Goal: Information Seeking & Learning: Learn about a topic

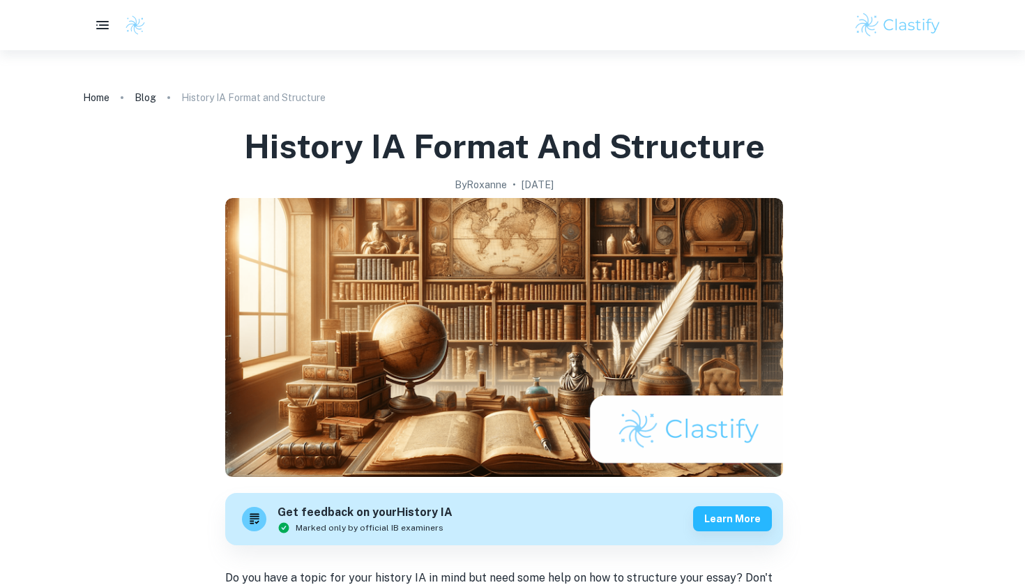
scroll to position [1854, 0]
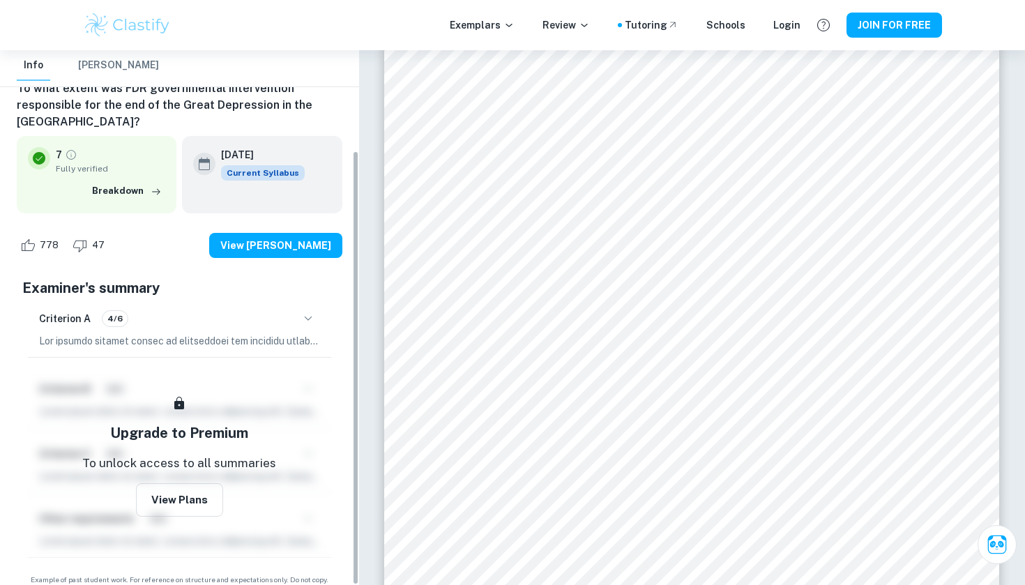
scroll to position [123, 0]
click at [205, 267] on button "View Plans" at bounding box center [179, 500] width 87 height 33
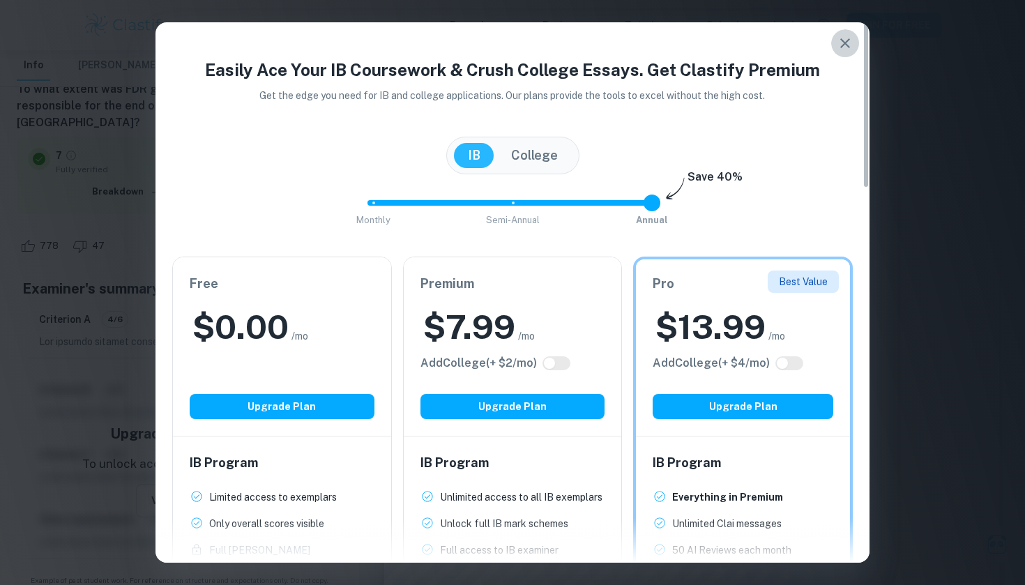
click at [504, 41] on icon "button" at bounding box center [845, 43] width 17 height 17
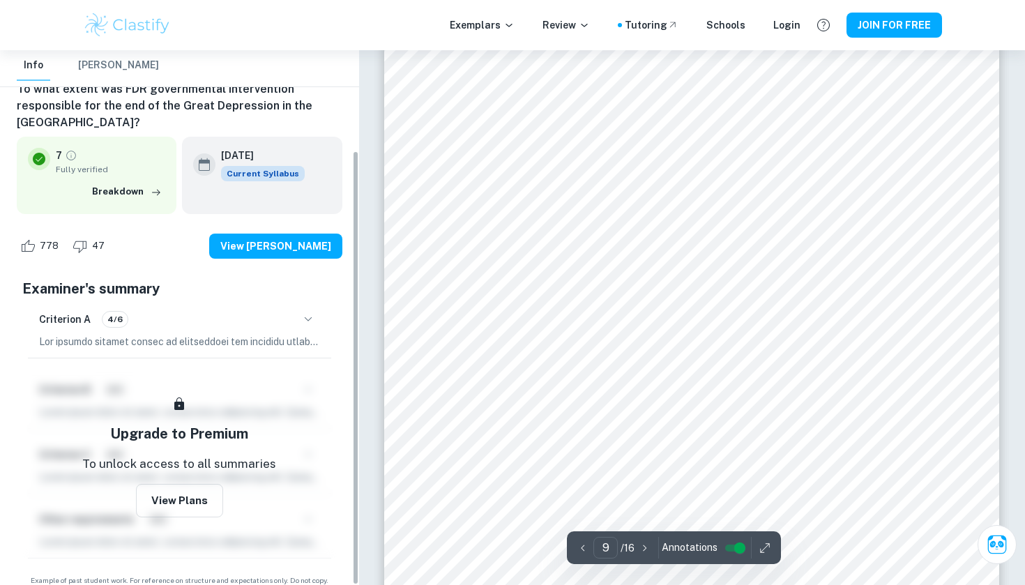
click at [313, 267] on icon "button" at bounding box center [308, 319] width 17 height 17
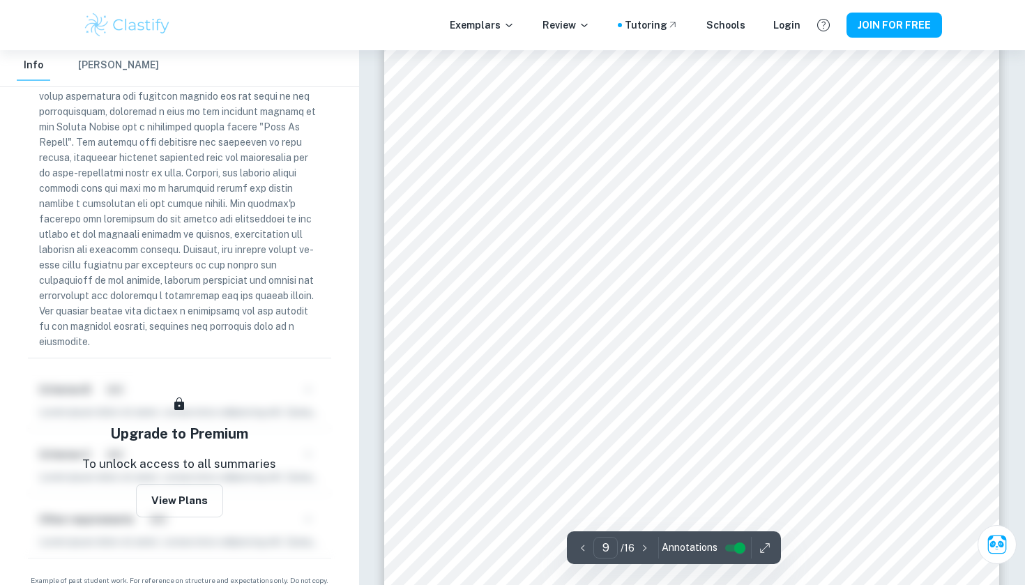
scroll to position [6873, 0]
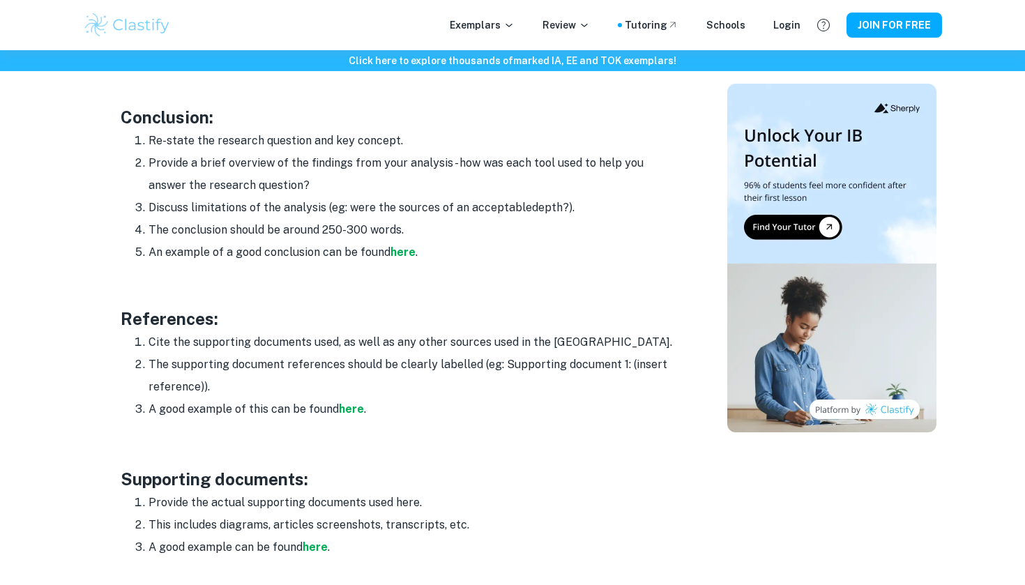
scroll to position [2039, 0]
click at [401, 245] on strong "here" at bounding box center [403, 251] width 25 height 13
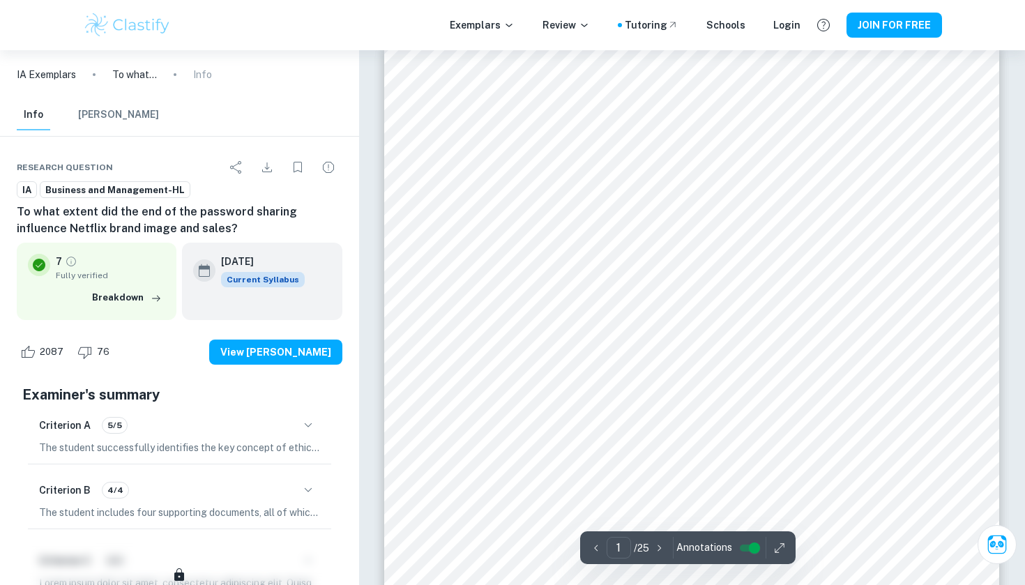
scroll to position [176, 1]
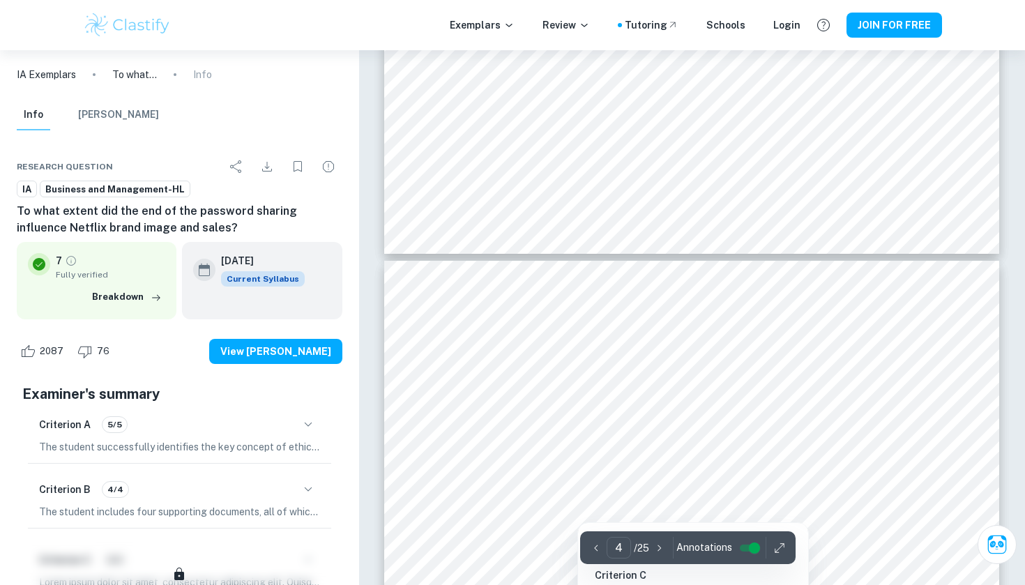
type input "3"
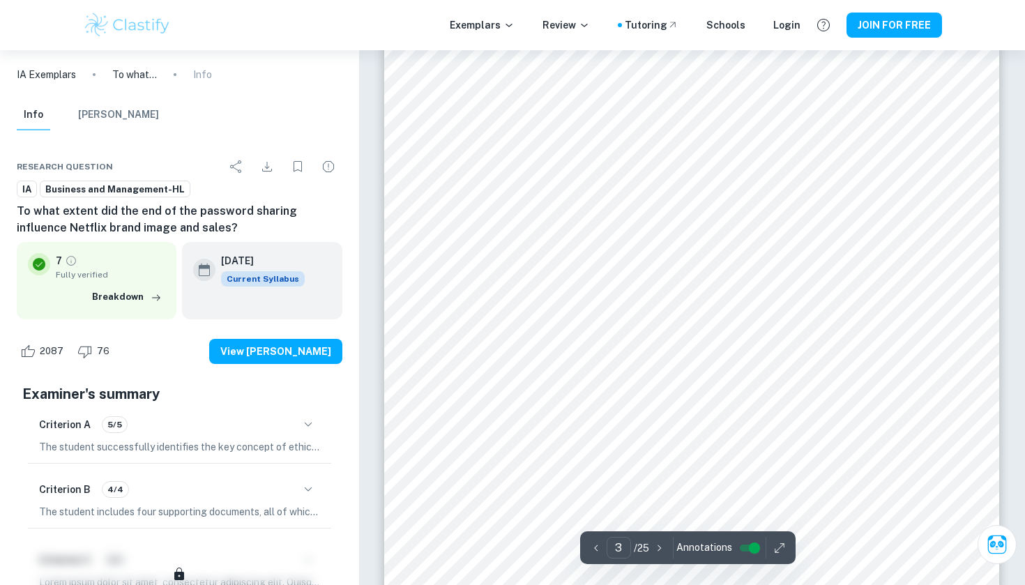
scroll to position [2209, 0]
